Goal: Transaction & Acquisition: Purchase product/service

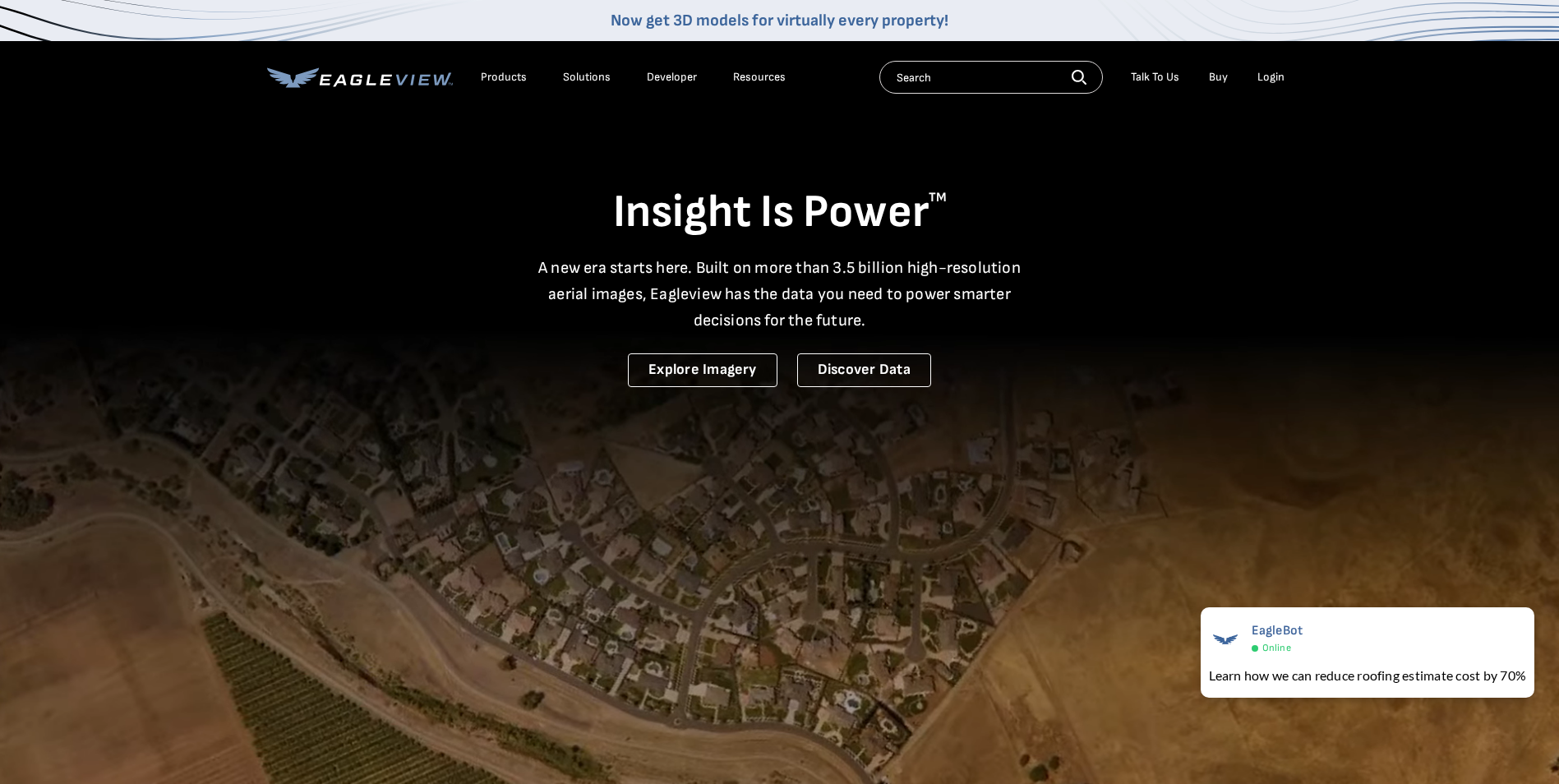
click at [1267, 78] on div "Login" at bounding box center [1271, 77] width 27 height 15
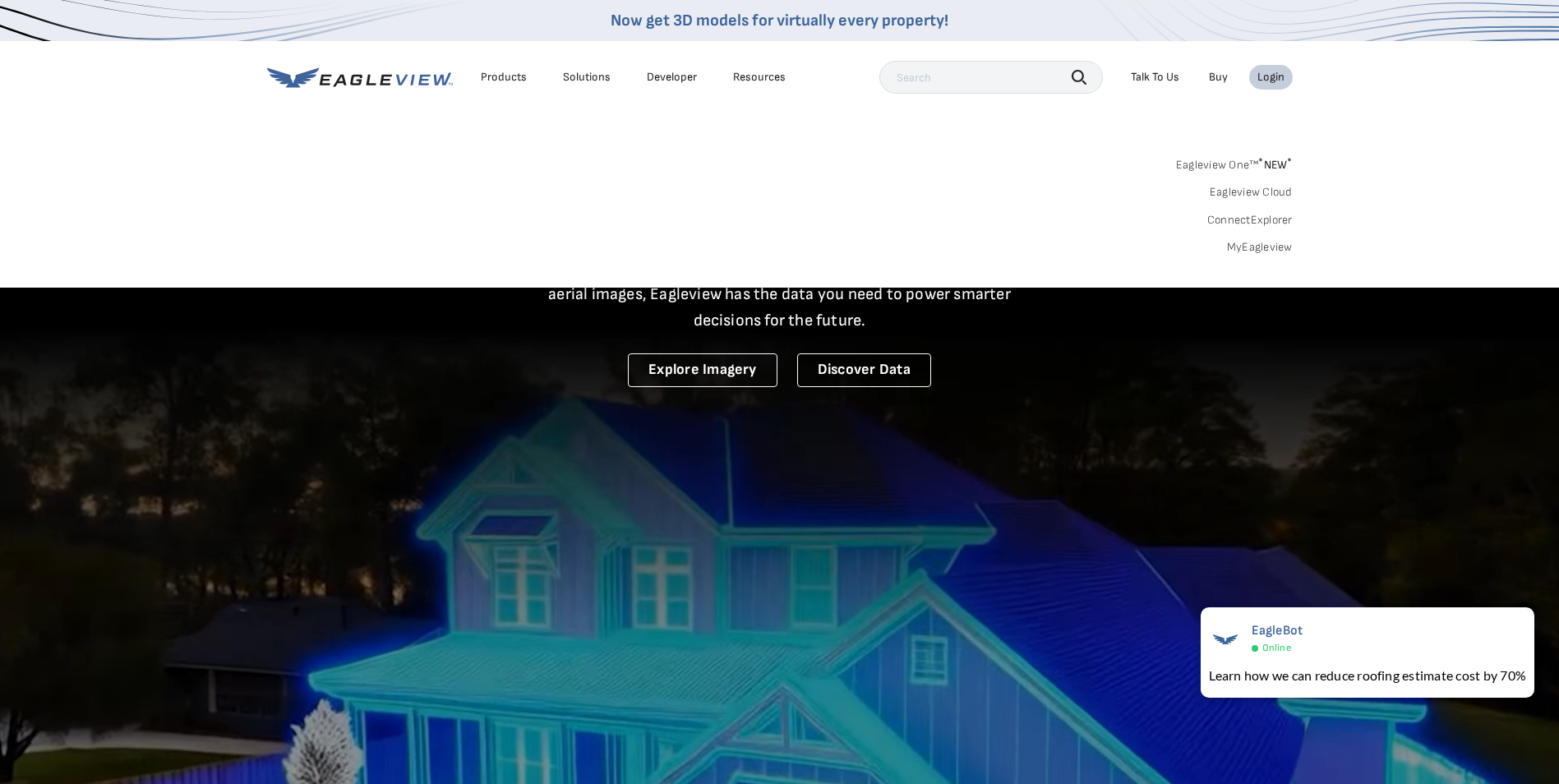
click at [1265, 246] on link "MyEagleview" at bounding box center [1260, 247] width 66 height 15
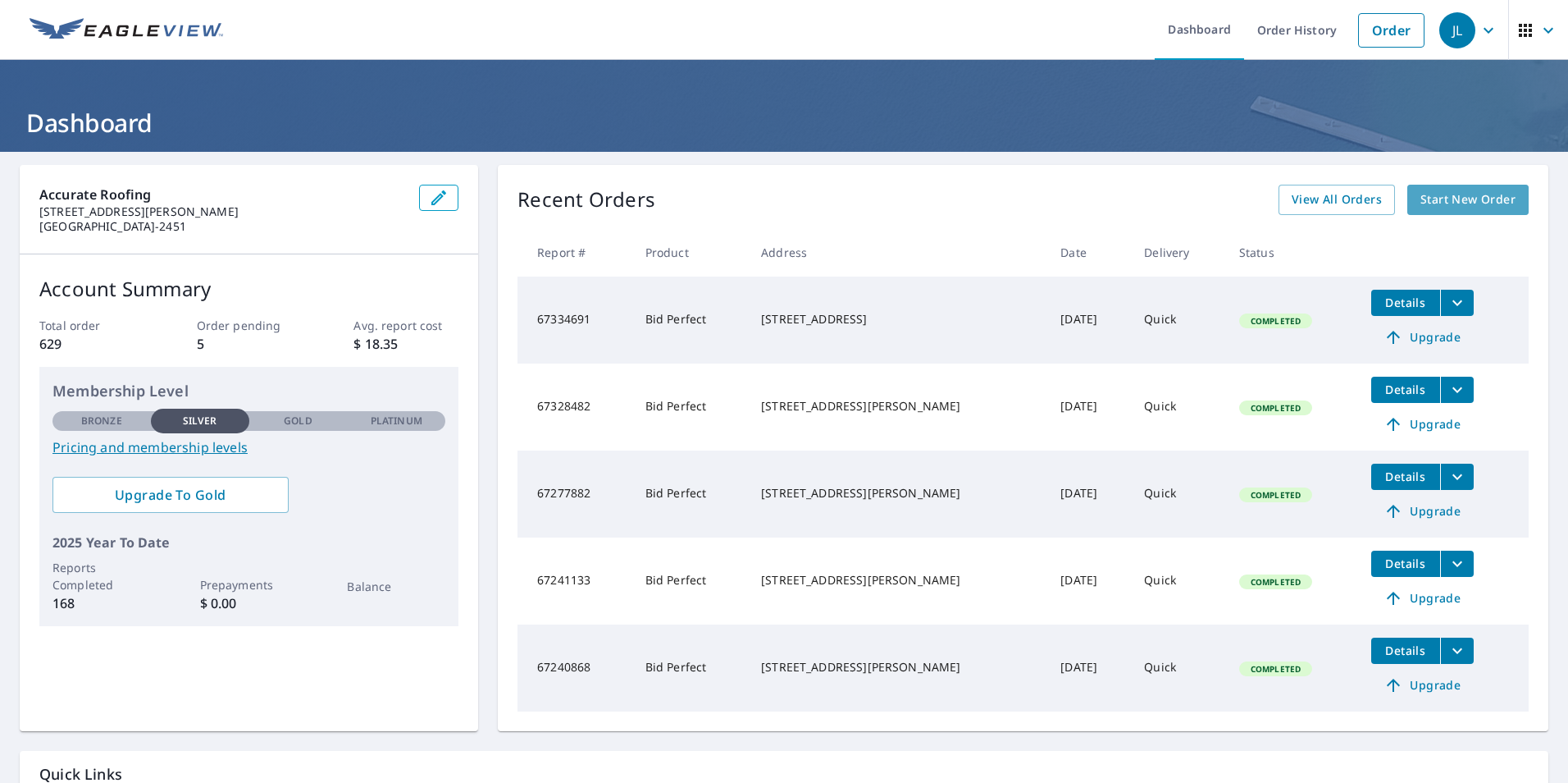
click at [1467, 207] on span "Start New Order" at bounding box center [1467, 200] width 95 height 20
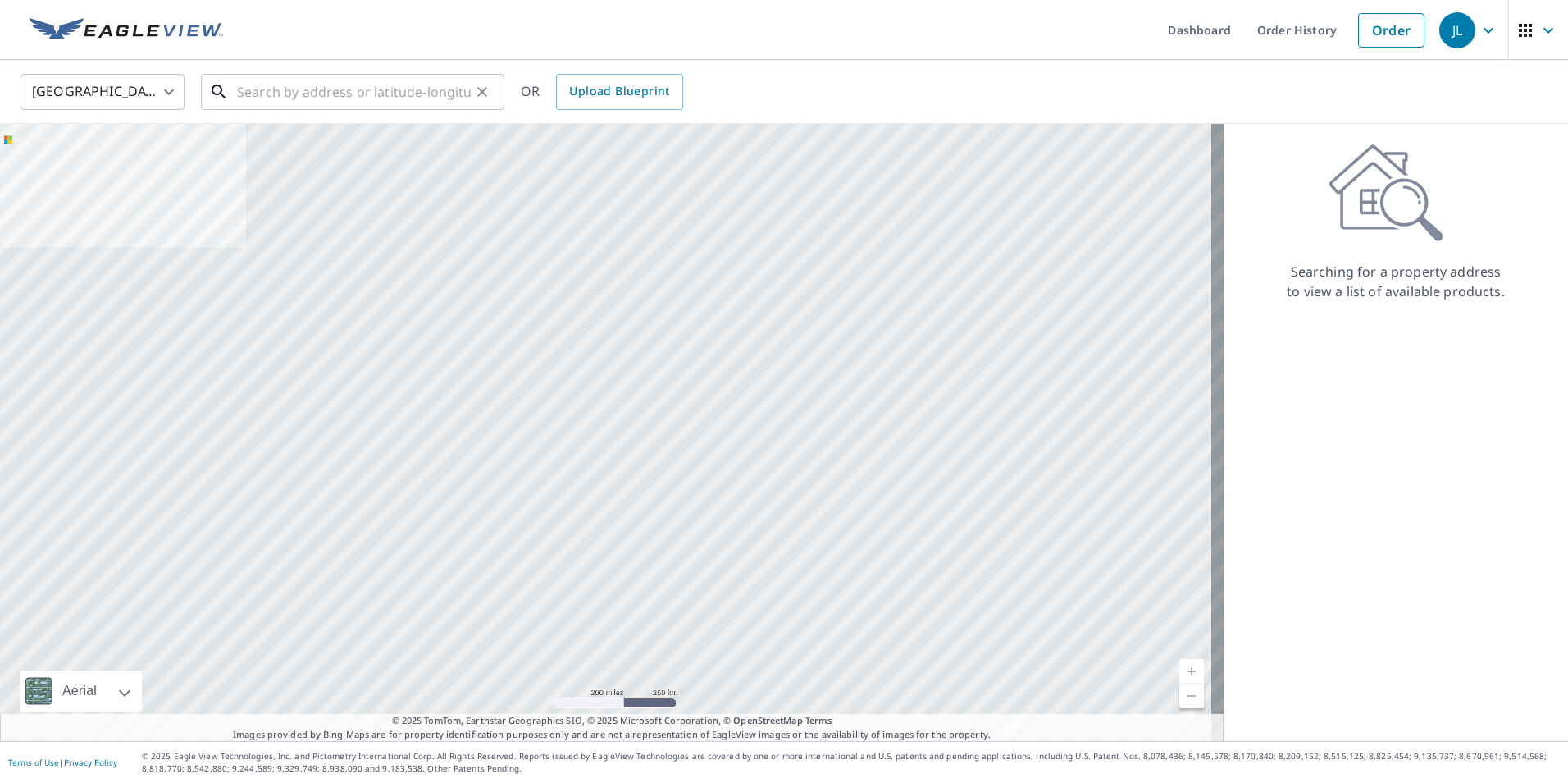
click at [244, 100] on input "text" at bounding box center [353, 92] width 233 height 46
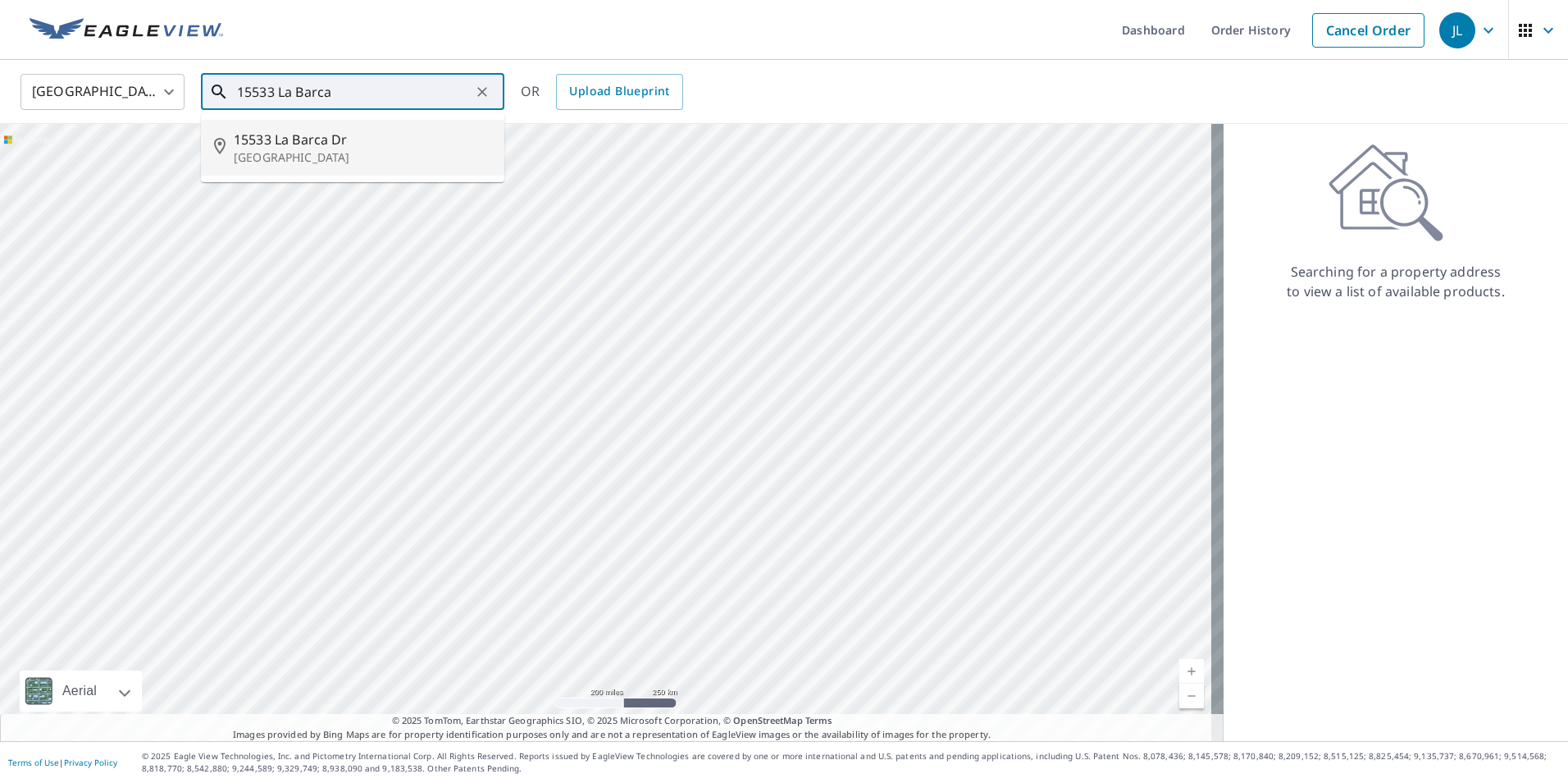
click at [305, 146] on span "15533 La Barca Dr" at bounding box center [362, 140] width 257 height 20
type input "[STREET_ADDRESS]"
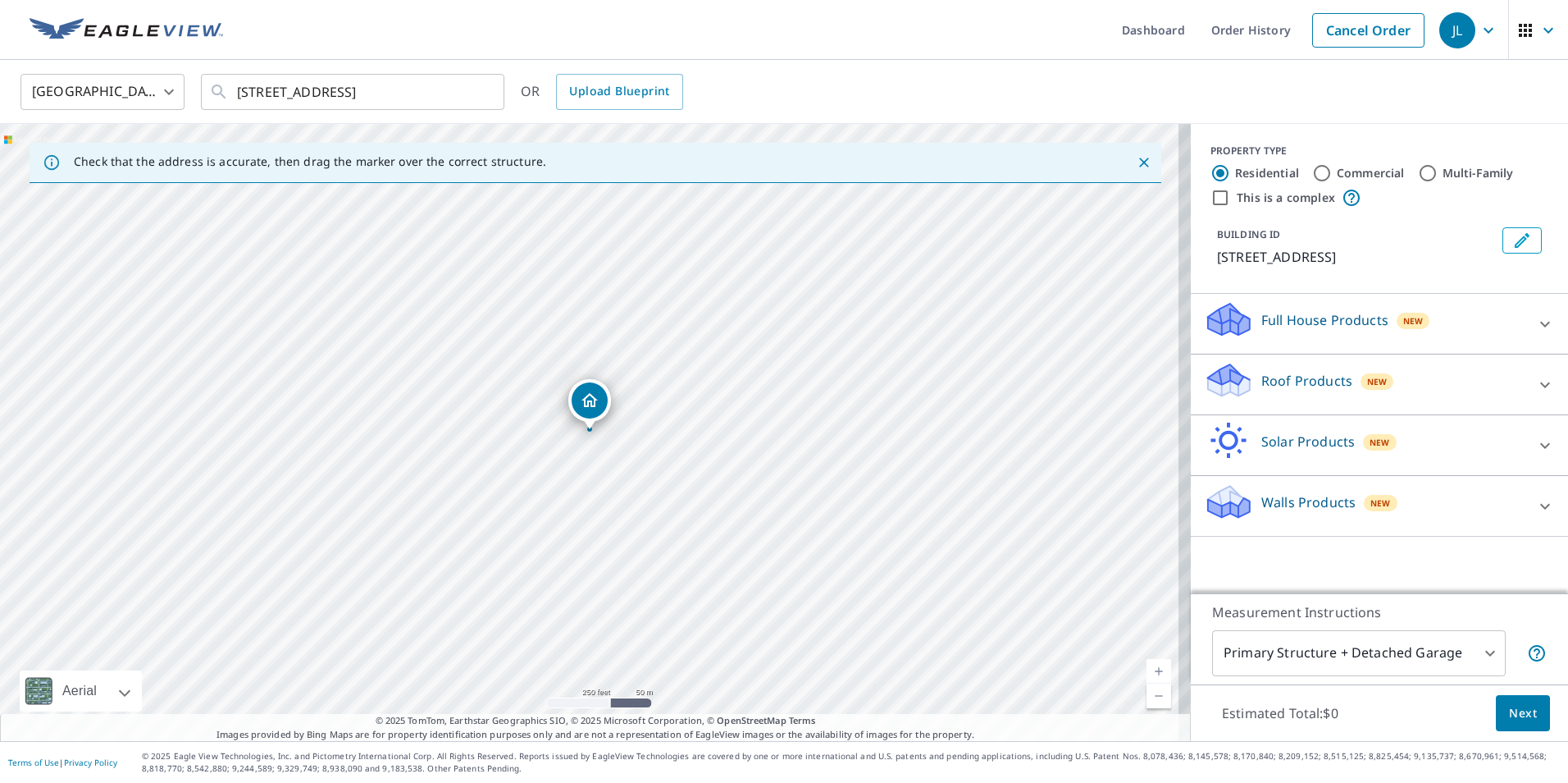
click at [1489, 392] on div "Roof Products New" at bounding box center [1364, 384] width 321 height 46
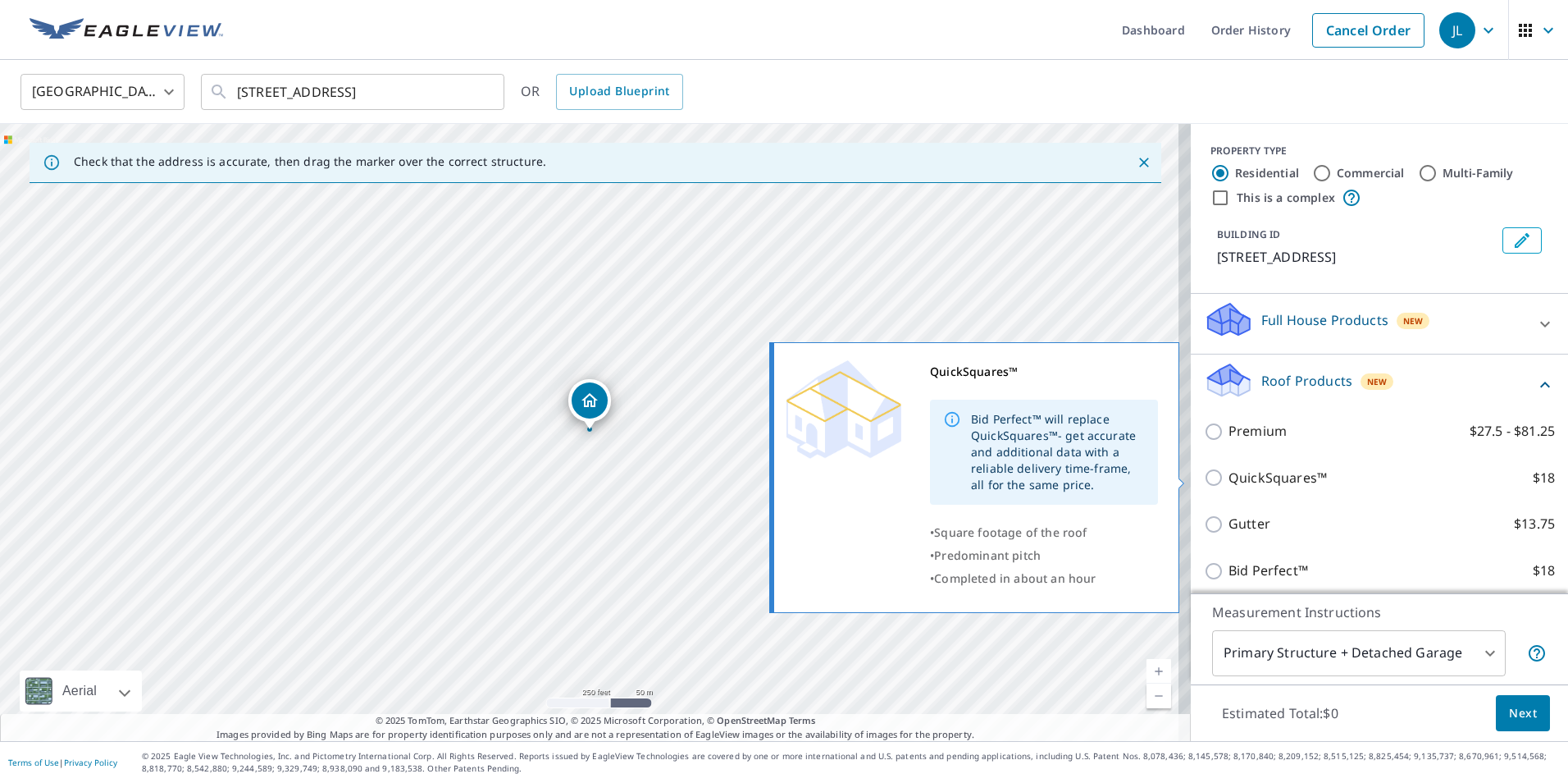
click at [1204, 479] on input "QuickSquares™ $18" at bounding box center [1216, 477] width 25 height 20
checkbox input "true"
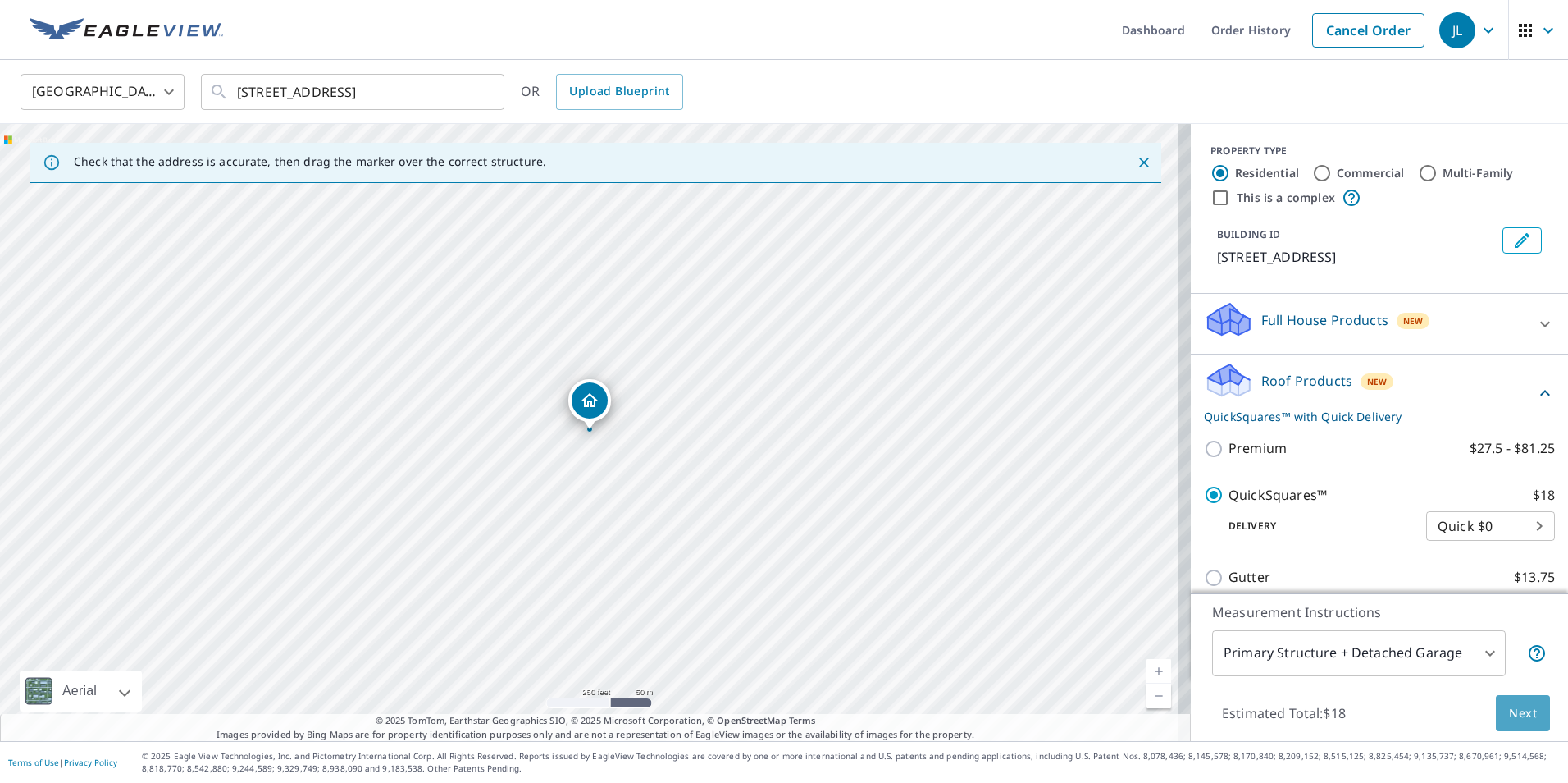
click at [1522, 711] on span "Next" at bounding box center [1523, 713] width 28 height 20
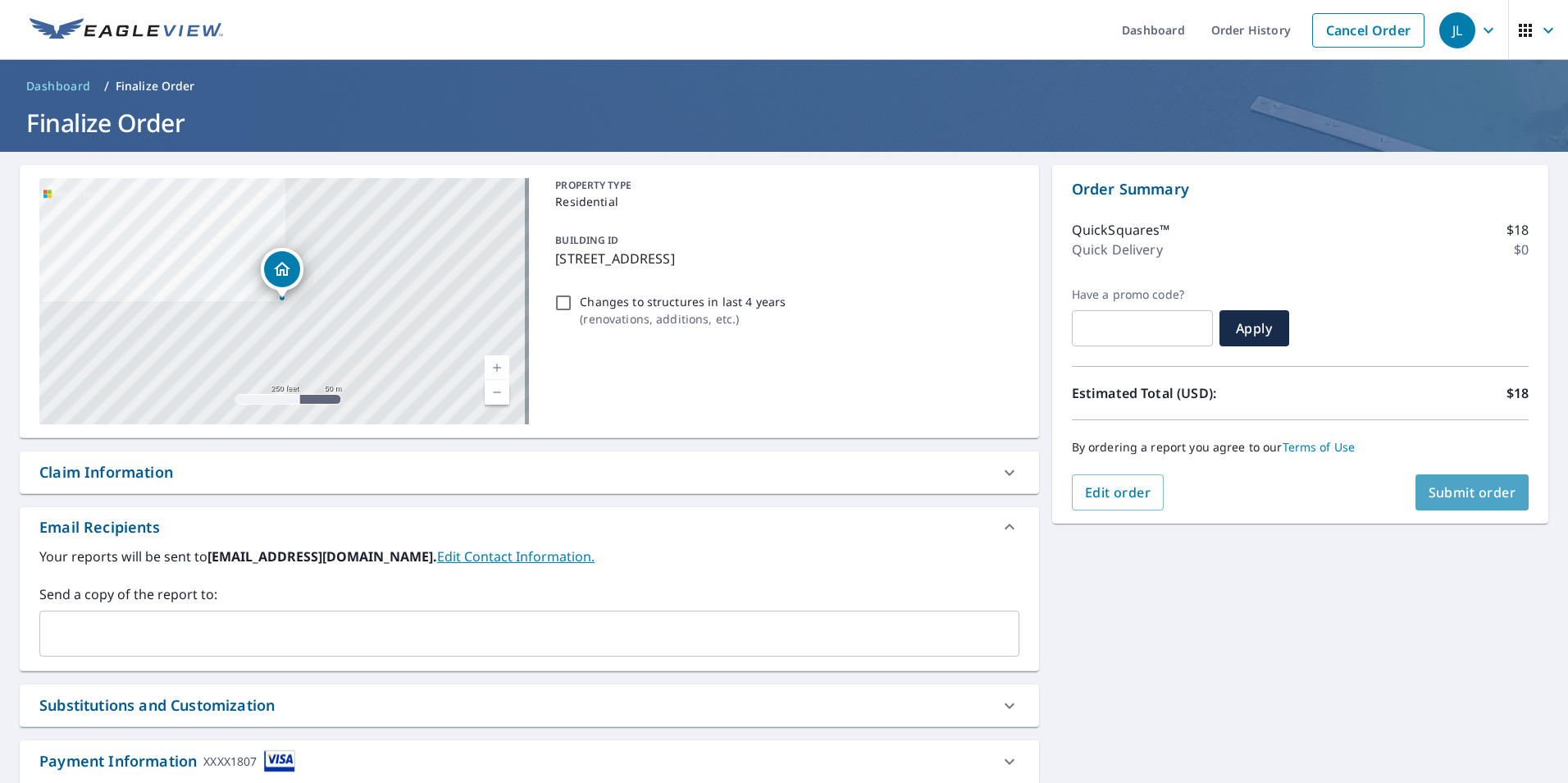
click at [1462, 496] on span "Submit order" at bounding box center [1472, 492] width 88 height 18
